Goal: Information Seeking & Learning: Find specific fact

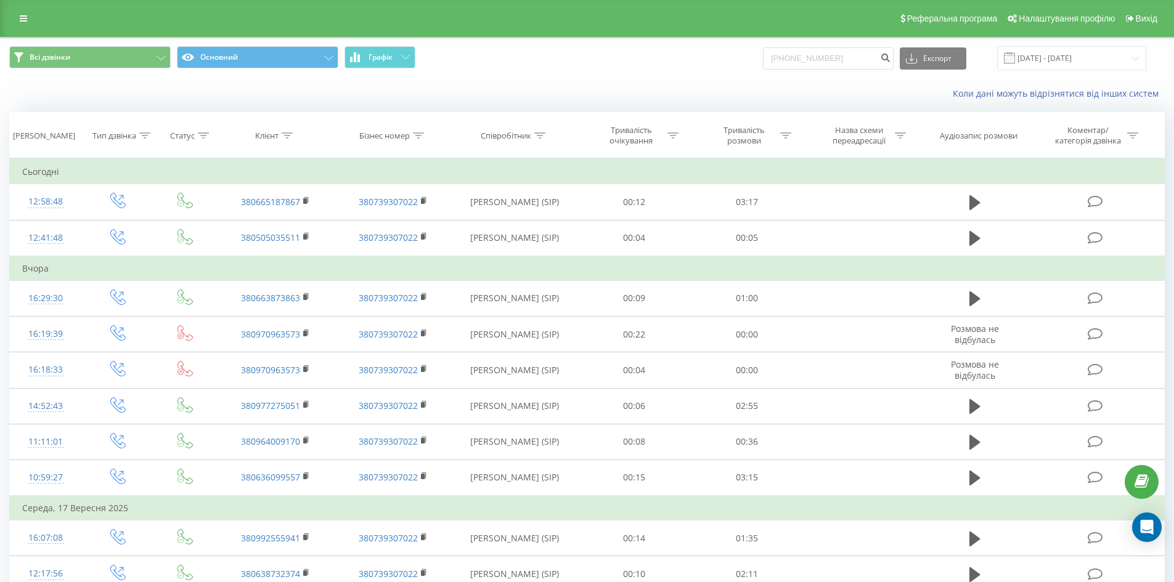
click at [786, 54] on input "+380997924500" at bounding box center [828, 58] width 131 height 22
type input "380997924500"
click at [891, 59] on icon "submit" at bounding box center [885, 55] width 10 height 7
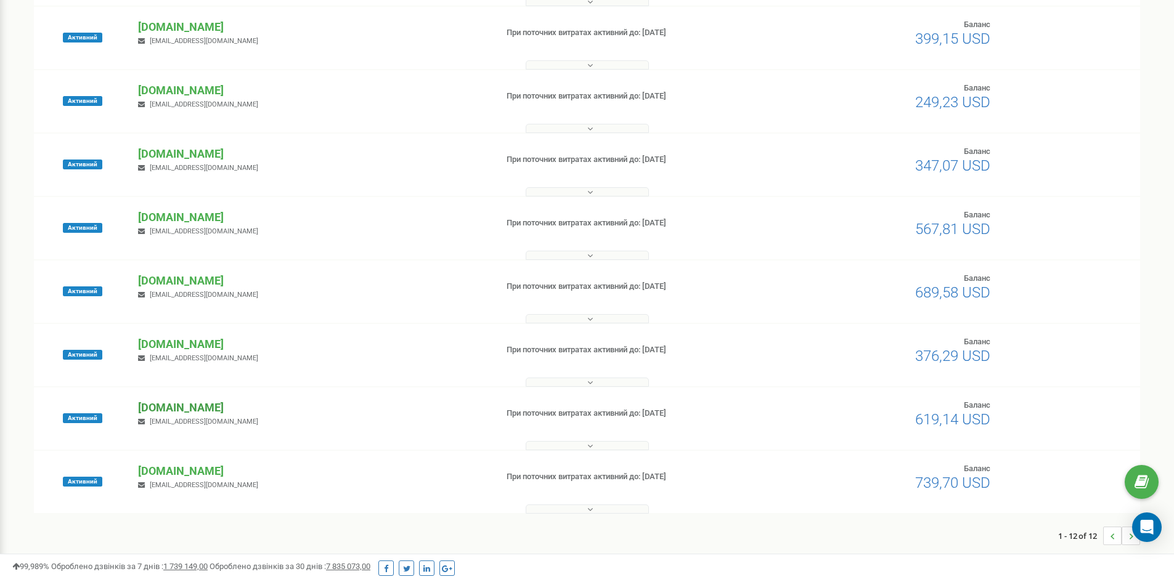
click at [229, 408] on p "[DOMAIN_NAME]" at bounding box center [312, 408] width 348 height 16
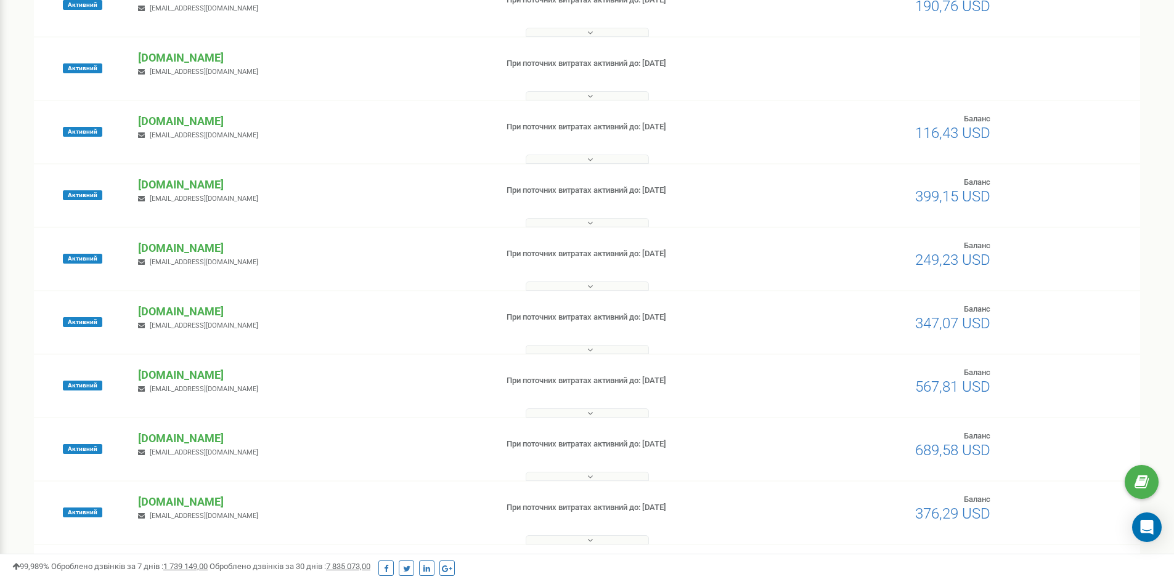
scroll to position [198, 0]
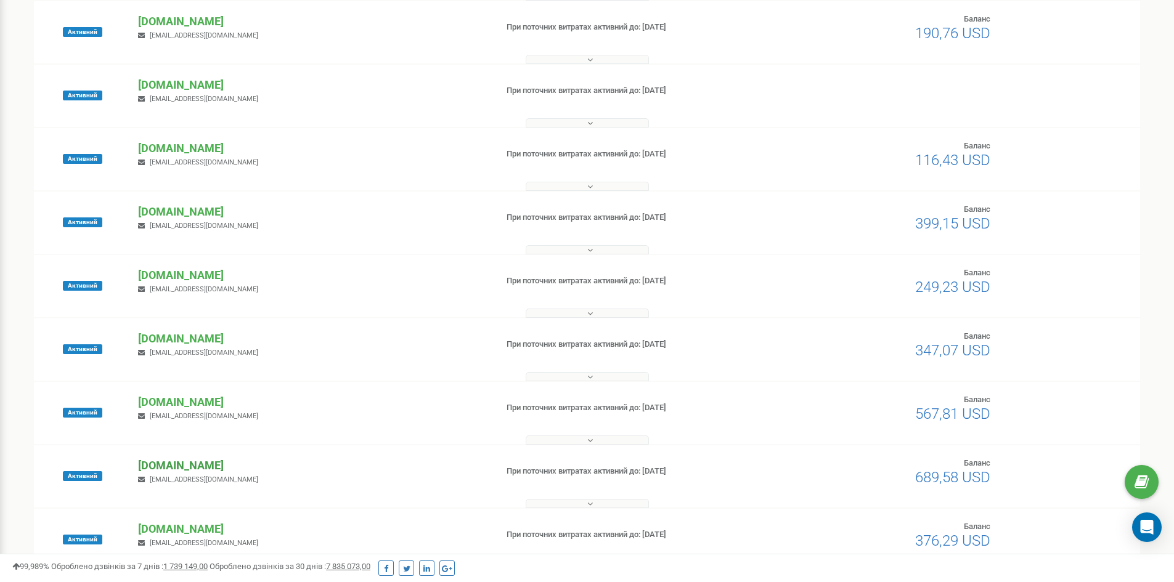
click at [157, 462] on p "[DOMAIN_NAME]" at bounding box center [312, 466] width 348 height 16
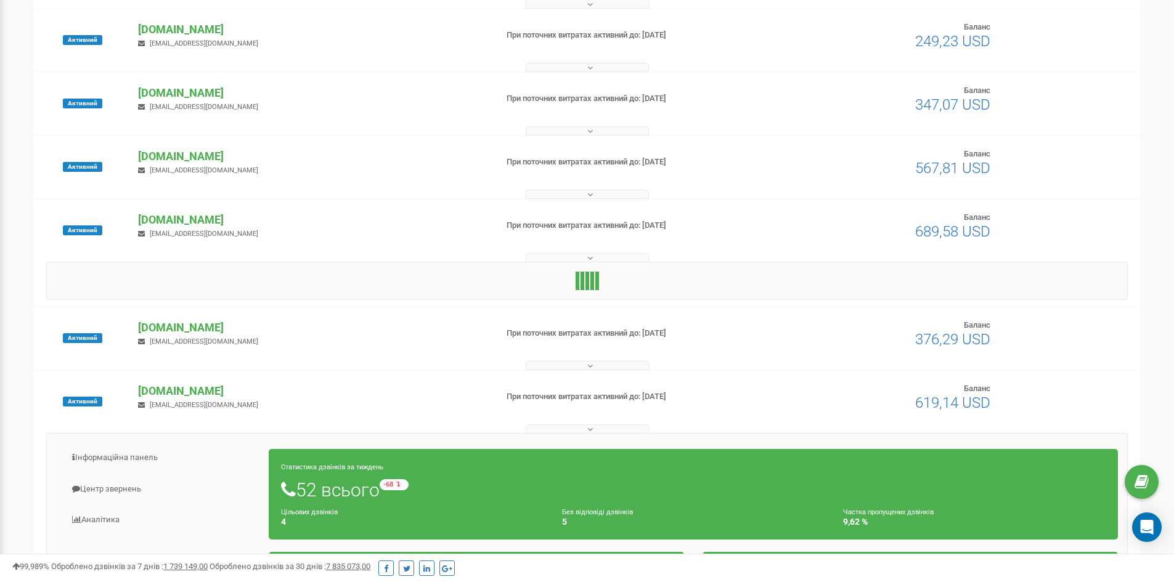
scroll to position [445, 0]
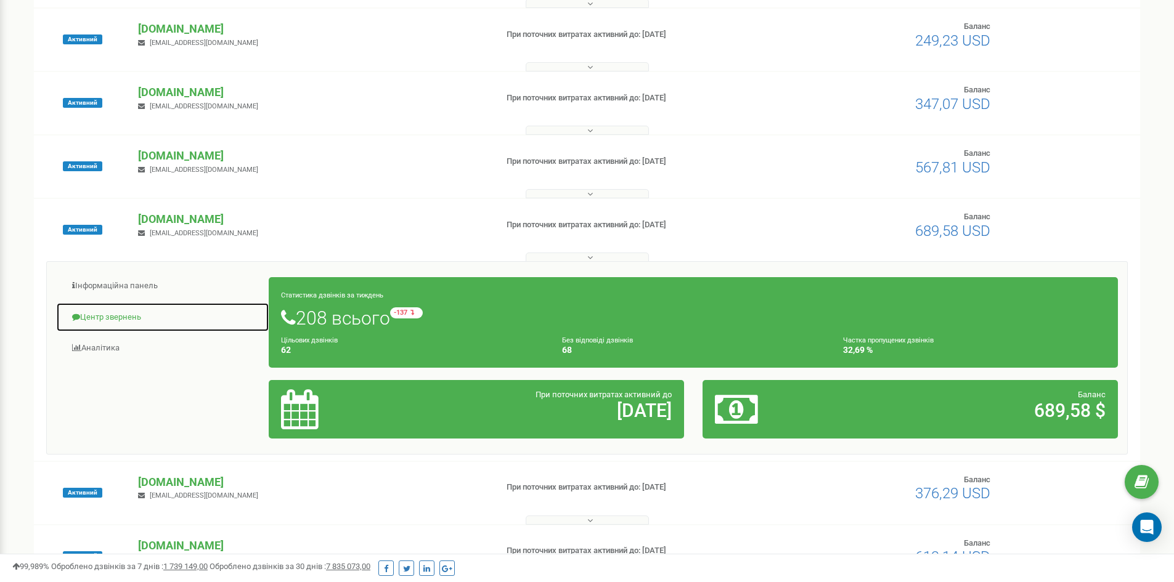
click at [130, 320] on link "Центр звернень" at bounding box center [162, 318] width 213 height 30
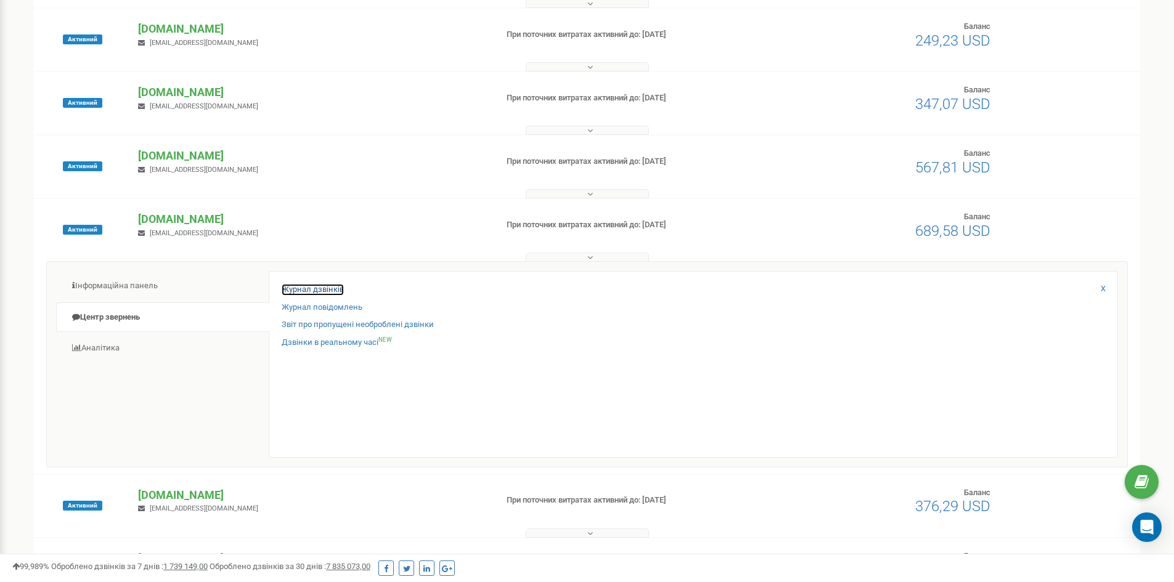
click at [320, 285] on link "Журнал дзвінків" at bounding box center [313, 290] width 62 height 12
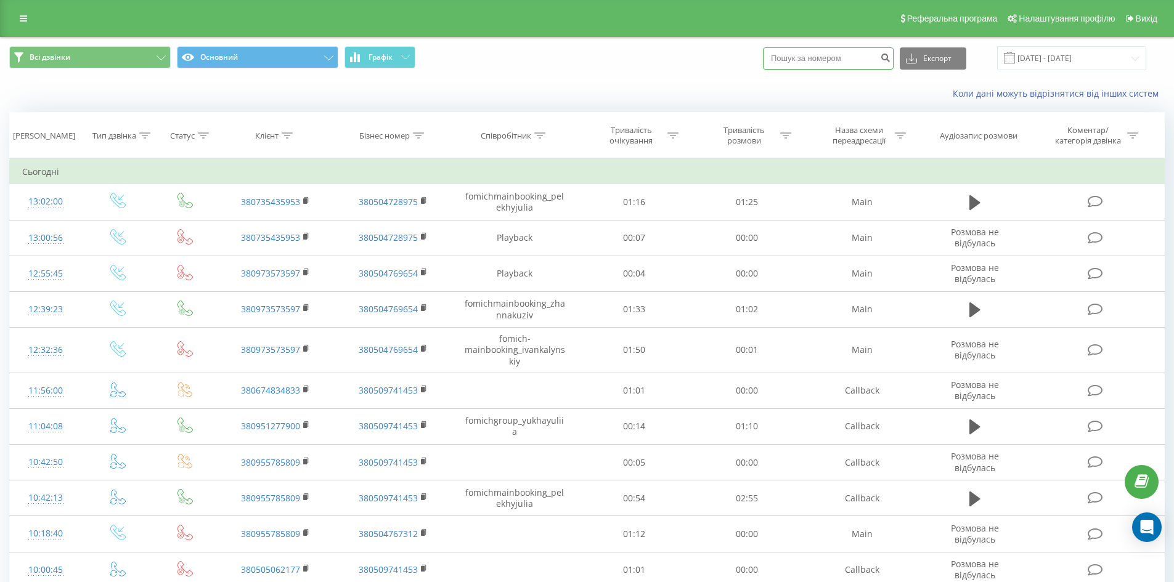
paste input "[PHONE_NUMBER]"
click at [785, 59] on input "[PHONE_NUMBER]" at bounding box center [828, 58] width 131 height 22
click at [786, 55] on input "[PHONE_NUMBER]" at bounding box center [828, 58] width 131 height 22
type input "380997924500"
click at [891, 58] on icon "submit" at bounding box center [885, 55] width 10 height 7
